Goal: Task Accomplishment & Management: Complete application form

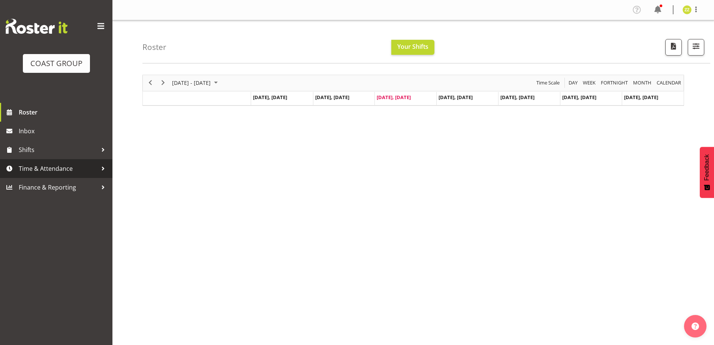
click at [40, 165] on span "Time & Attendance" at bounding box center [58, 168] width 79 height 11
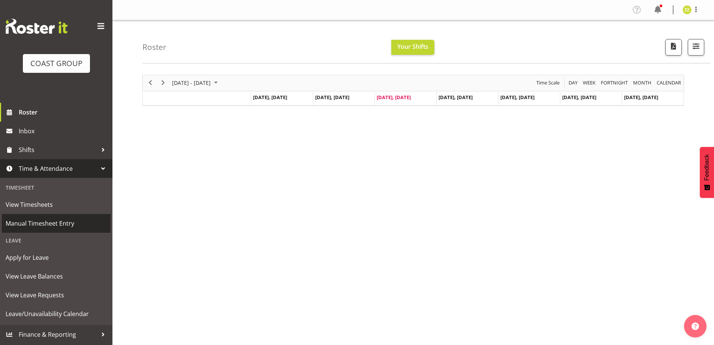
click at [43, 224] on span "Manual Timesheet Entry" at bounding box center [56, 222] width 101 height 11
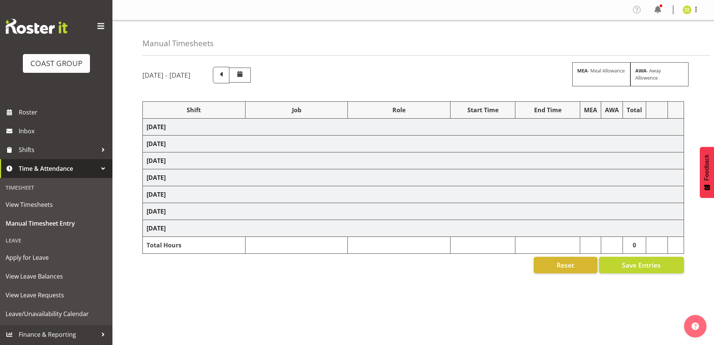
click at [226, 73] on span at bounding box center [221, 74] width 10 height 10
select select "47759"
select select "7032"
select select "47759"
select select "7032"
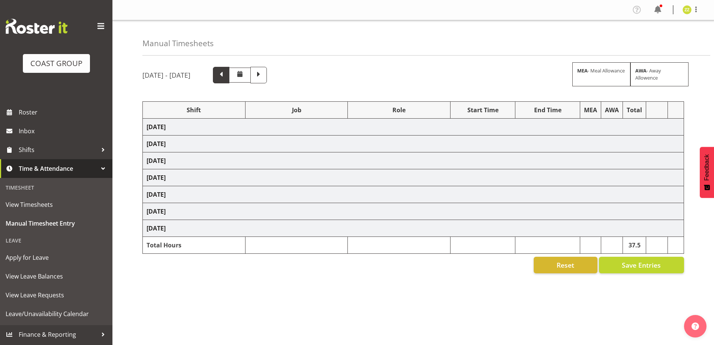
select select "47759"
select select "7032"
select select "47759"
select select "7032"
select select "47759"
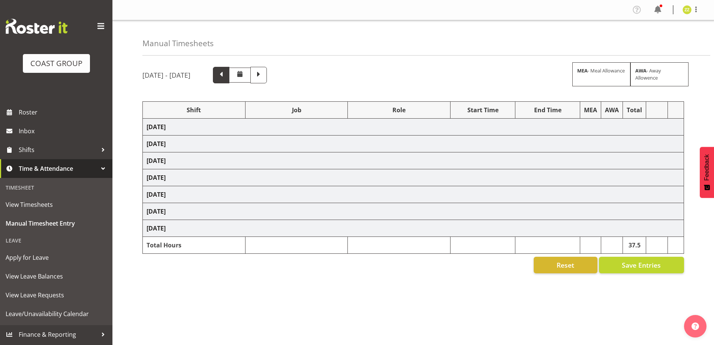
select select "7032"
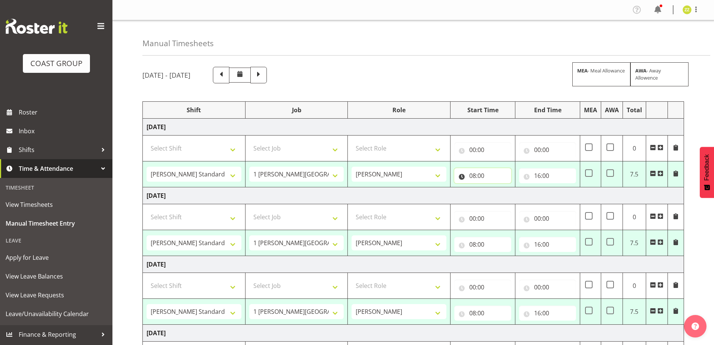
click at [496, 175] on input "08:00" at bounding box center [482, 175] width 57 height 15
click at [523, 199] on select "00 01 02 03 04 05 06 07 08 09 10 11 12 13 14 15 16 17 18 19 20 21 22 23 24 25 2…" at bounding box center [525, 194] width 17 height 15
select select "30"
click at [517, 187] on select "00 01 02 03 04 05 06 07 08 09 10 11 12 13 14 15 16 17 18 19 20 21 22 23 24 25 2…" at bounding box center [525, 194] width 17 height 15
type input "08:30"
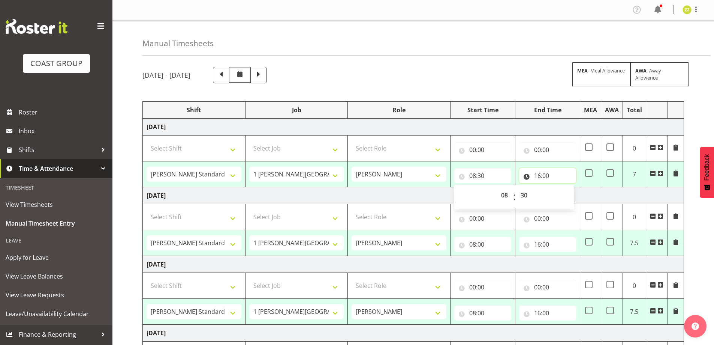
click at [545, 175] on input "16:00" at bounding box center [547, 175] width 57 height 15
click at [569, 198] on select "00 01 02 03 04 05 06 07 08 09 10 11 12 13 14 15 16 17 18 19 20 21 22 23" at bounding box center [570, 194] width 17 height 15
select select "12"
click at [562, 187] on select "00 01 02 03 04 05 06 07 08 09 10 11 12 13 14 15 16 17 18 19 20 21 22 23" at bounding box center [570, 194] width 17 height 15
type input "12:00"
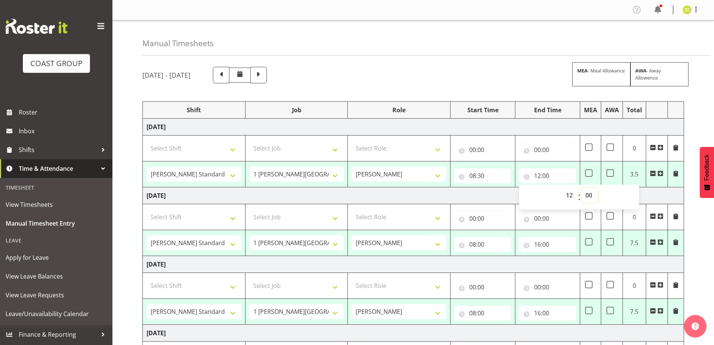
click at [590, 194] on select "00 01 02 03 04 05 06 07 08 09 10 11 12 13 14 15 16 17 18 19 20 21 22 23 24 25 2…" at bounding box center [589, 194] width 17 height 15
select select "30"
click at [581, 187] on select "00 01 02 03 04 05 06 07 08 09 10 11 12 13 14 15 16 17 18 19 20 21 22 23 24 25 2…" at bounding box center [589, 194] width 17 height 15
type input "12:30"
click at [672, 196] on td "[DATE]" at bounding box center [413, 195] width 541 height 17
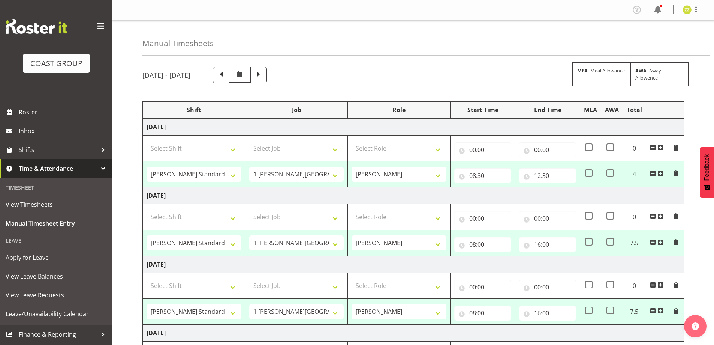
click at [654, 243] on span at bounding box center [653, 242] width 6 height 6
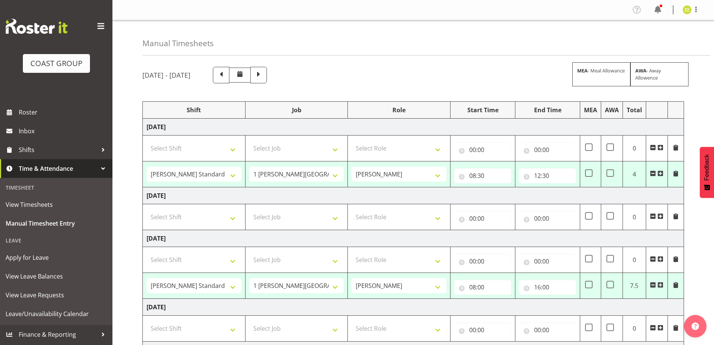
click at [654, 285] on span at bounding box center [653, 285] width 6 height 6
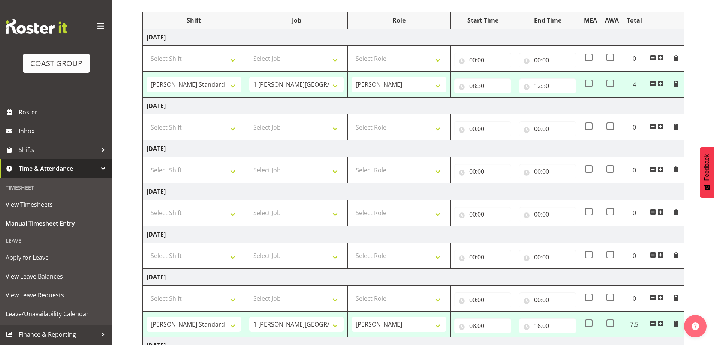
scroll to position [112, 0]
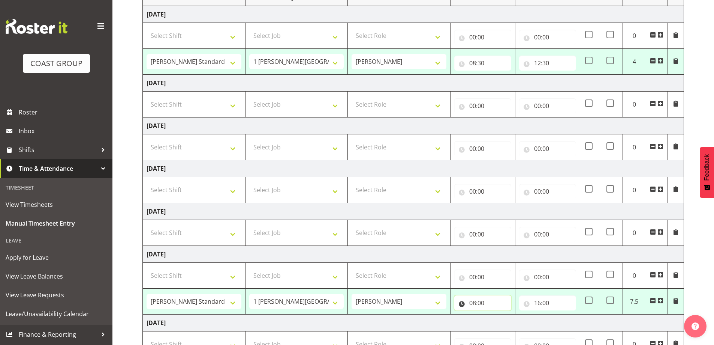
click at [491, 303] on input "08:00" at bounding box center [482, 302] width 57 height 15
click at [506, 323] on select "00 01 02 03 04 05 06 07 08 09 10 11 12 13 14 15 16 17 18 19 20 21 22 23" at bounding box center [505, 322] width 17 height 15
select select "9"
click at [497, 315] on select "00 01 02 03 04 05 06 07 08 09 10 11 12 13 14 15 16 17 18 19 20 21 22 23" at bounding box center [505, 322] width 17 height 15
type input "09:00"
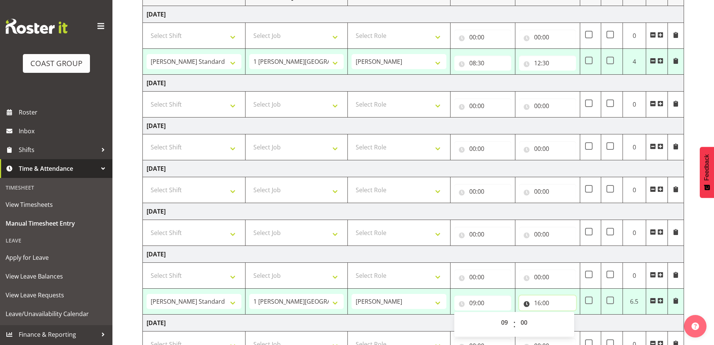
click at [548, 304] on input "16:00" at bounding box center [547, 302] width 57 height 15
drag, startPoint x: 569, startPoint y: 321, endPoint x: 569, endPoint y: 315, distance: 6.4
click at [569, 321] on select "00 01 02 03 04 05 06 07 08 09 10 11 12 13 14 15 16 17 18 19 20 21 22 23" at bounding box center [570, 322] width 17 height 15
select select "15"
click at [562, 315] on select "00 01 02 03 04 05 06 07 08 09 10 11 12 13 14 15 16 17 18 19 20 21 22 23" at bounding box center [570, 322] width 17 height 15
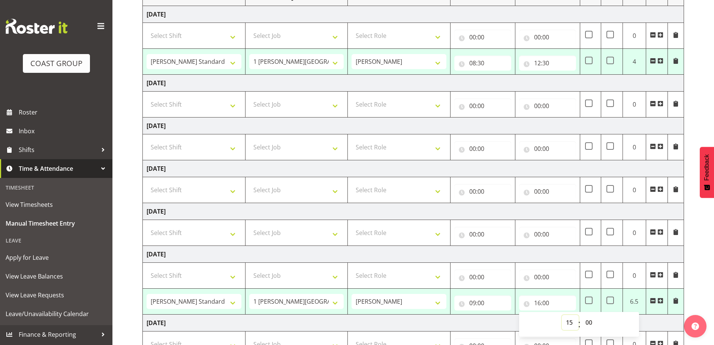
type input "15:00"
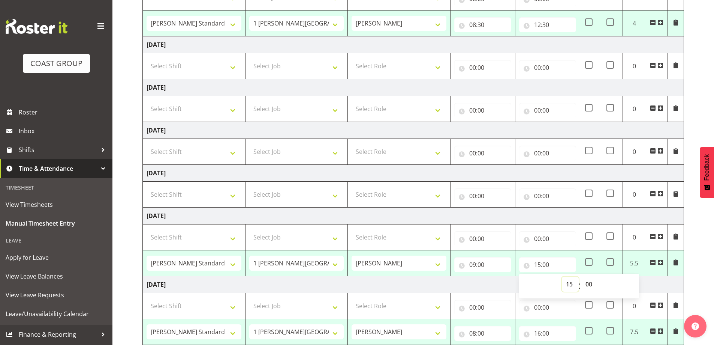
scroll to position [198, 0]
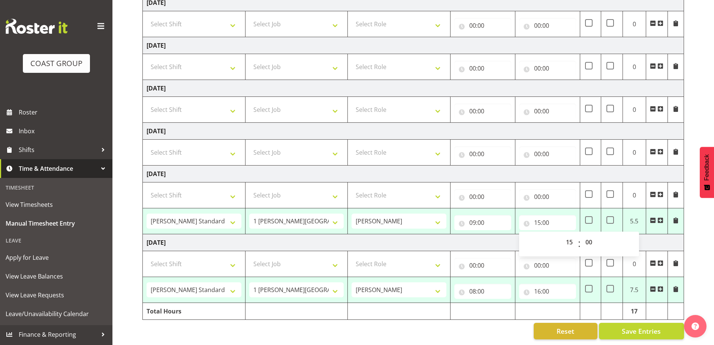
click at [653, 286] on span at bounding box center [653, 289] width 6 height 6
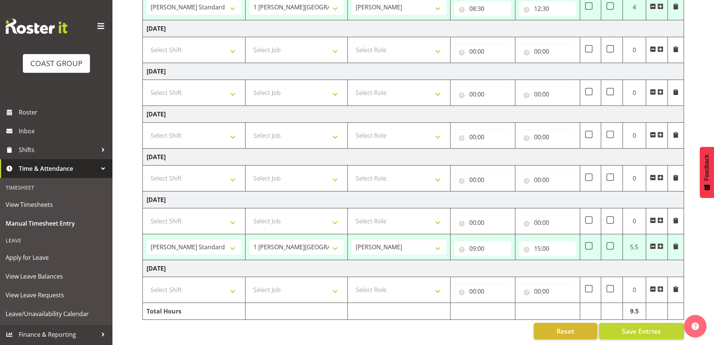
scroll to position [172, 0]
click at [634, 327] on span "Save Entries" at bounding box center [641, 331] width 39 height 10
select select "47759"
select select "7032"
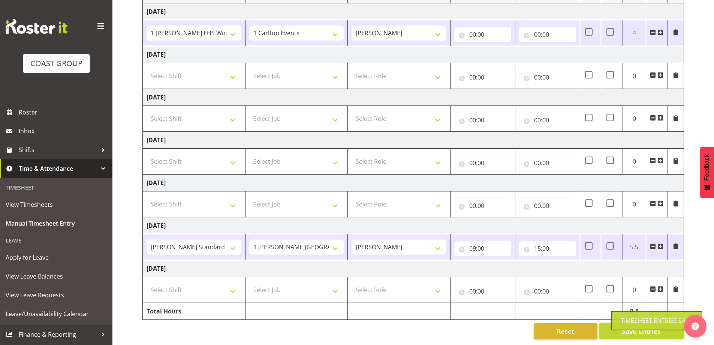
select select "47759"
select select "7032"
type input "08:30"
type input "12:30"
select select "47759"
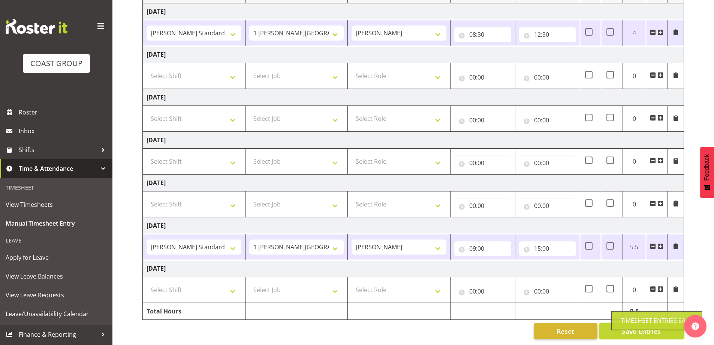
select select "7032"
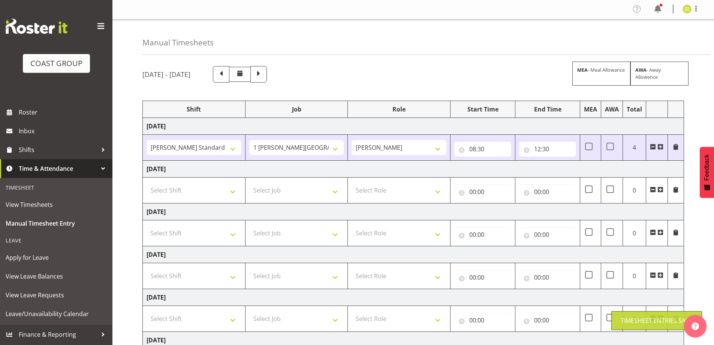
scroll to position [0, 0]
click at [697, 9] on span at bounding box center [696, 9] width 9 height 9
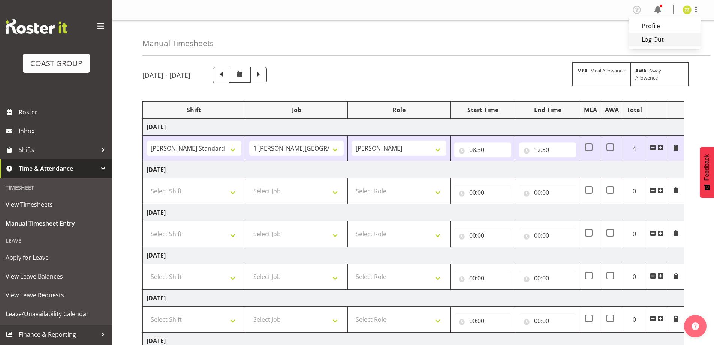
click at [676, 41] on link "Log Out" at bounding box center [665, 39] width 72 height 13
